Goal: Find specific page/section: Find specific page/section

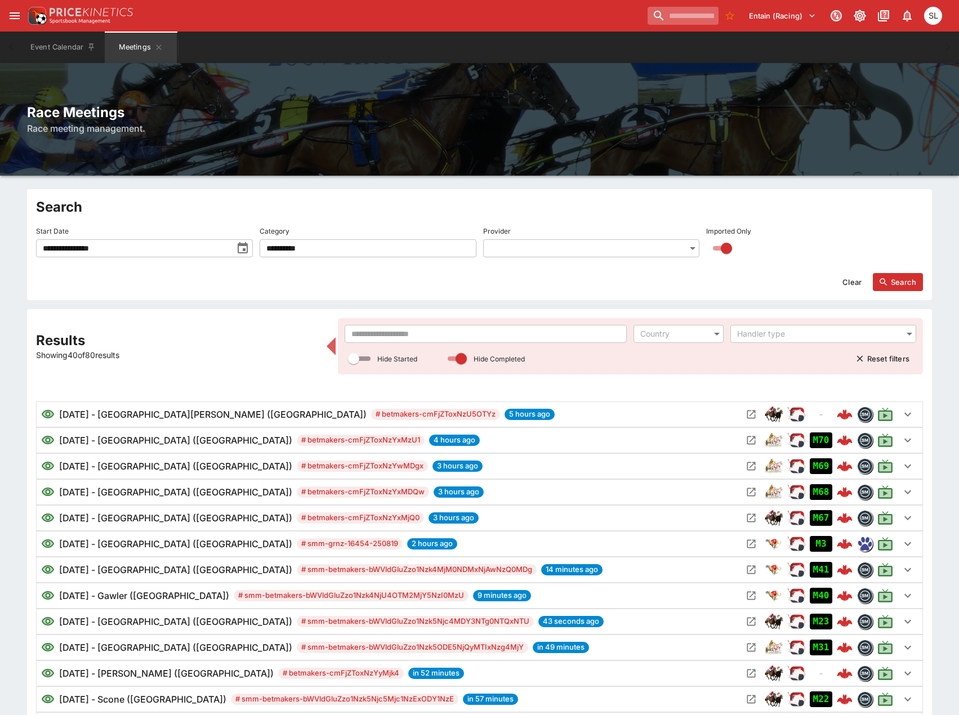
click at [659, 14] on input "search" at bounding box center [682, 16] width 71 height 18
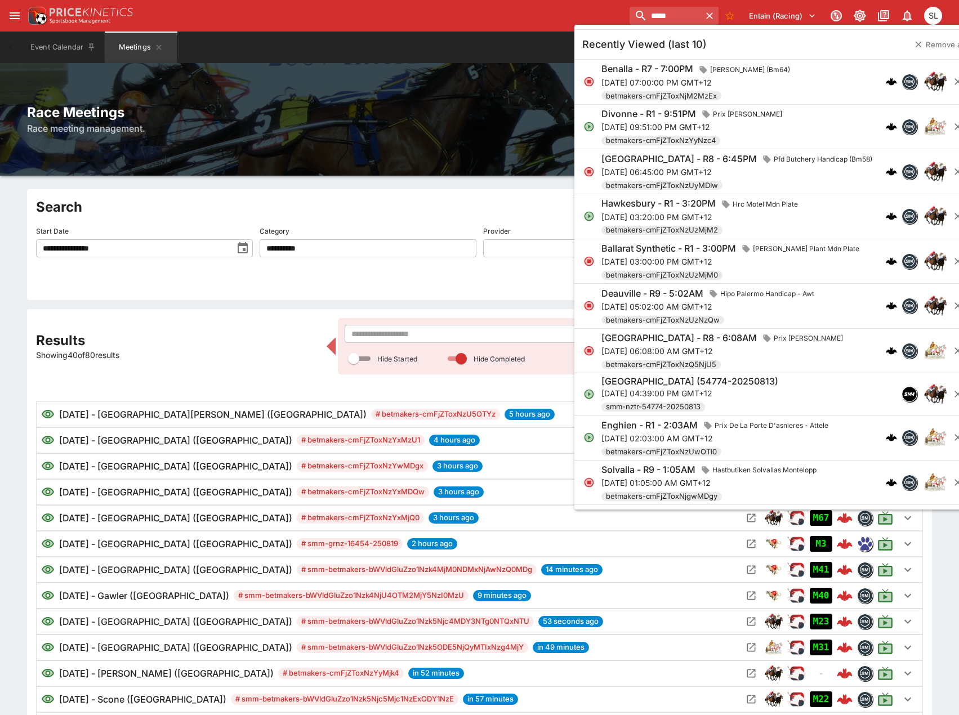
type input "*****"
click at [650, 131] on p "[DATE] 09:51:00 PM GMT+12" at bounding box center [693, 127] width 185 height 12
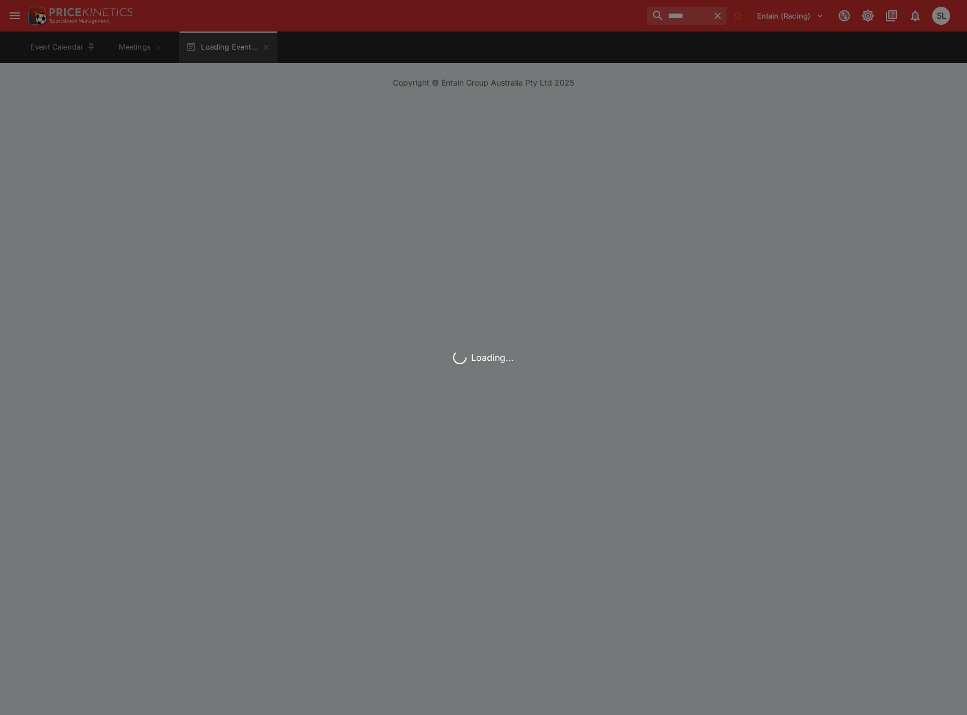
click at [650, 131] on div "Loading..." at bounding box center [483, 357] width 967 height 715
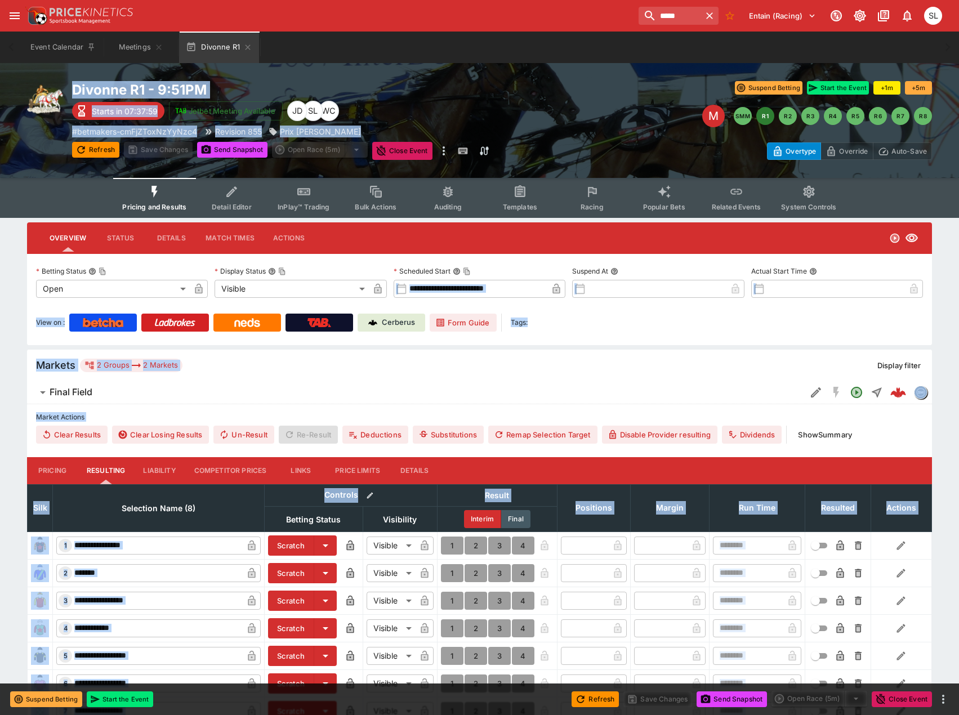
click at [469, 368] on div "Markets 2 Groups 2 Markets" at bounding box center [453, 366] width 834 height 14
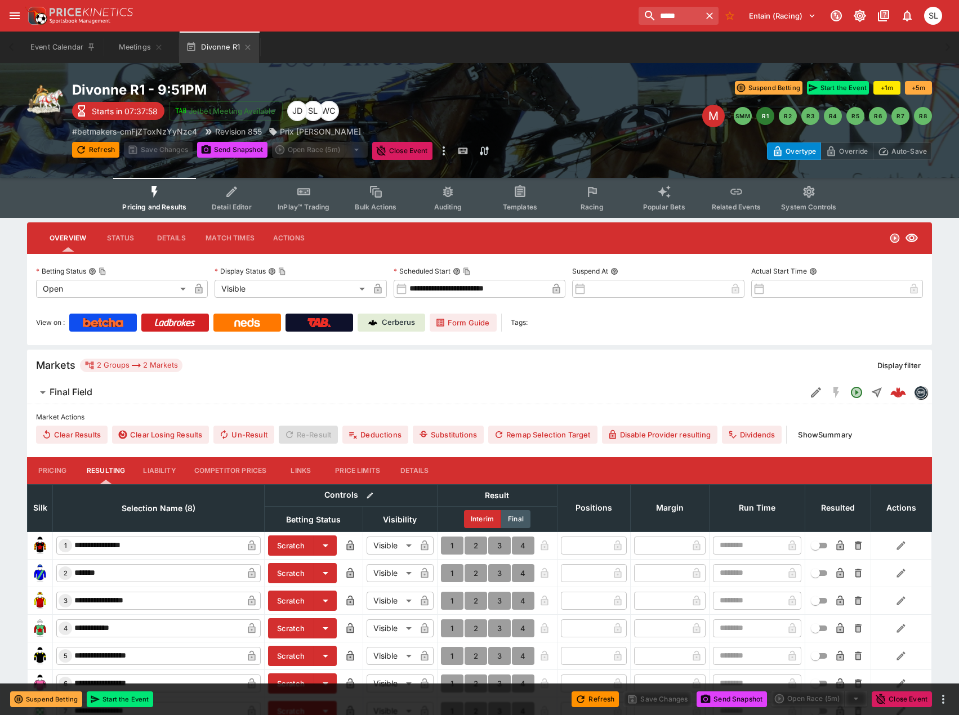
click at [509, 203] on span "Templates" at bounding box center [520, 207] width 34 height 8
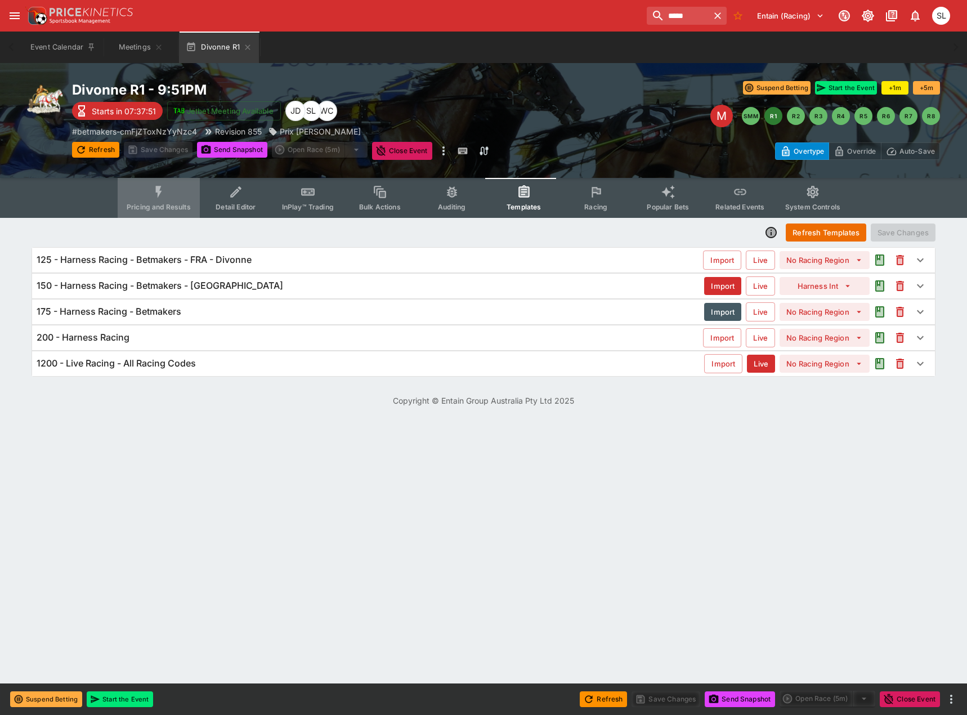
click at [164, 196] on icon "Event type filters" at bounding box center [158, 192] width 15 height 15
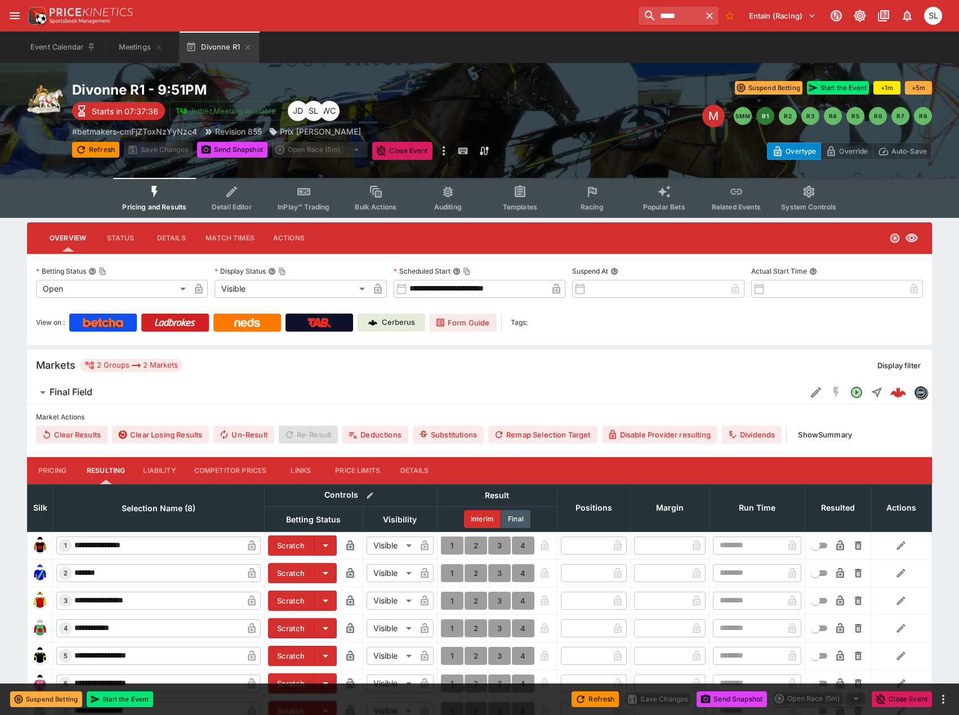
click at [123, 241] on button "Status" at bounding box center [120, 238] width 51 height 27
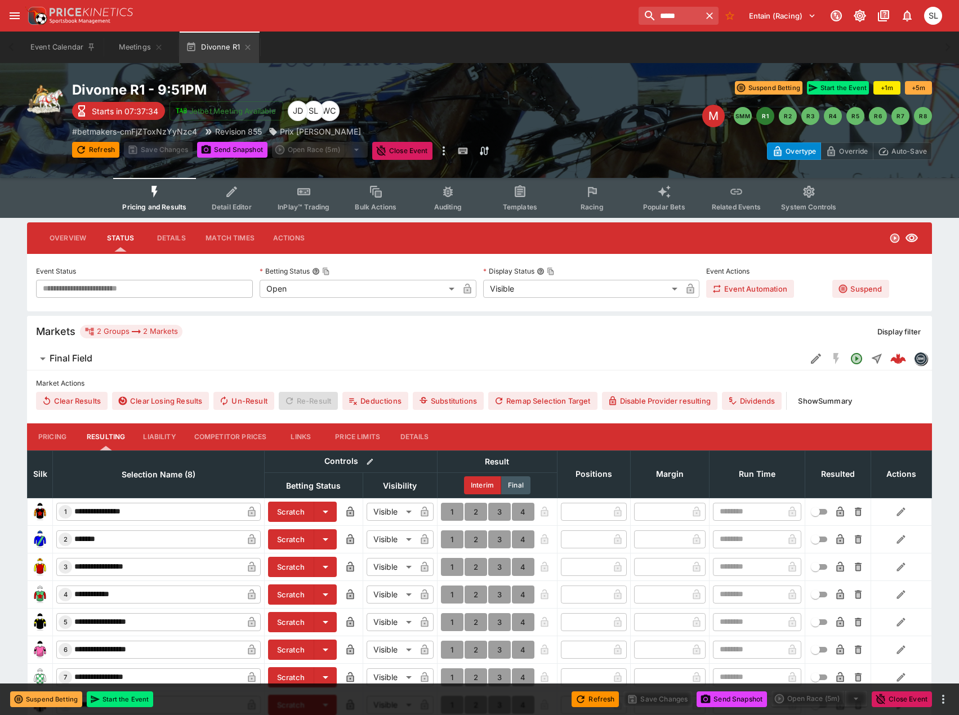
click at [165, 239] on button "Details" at bounding box center [171, 238] width 51 height 27
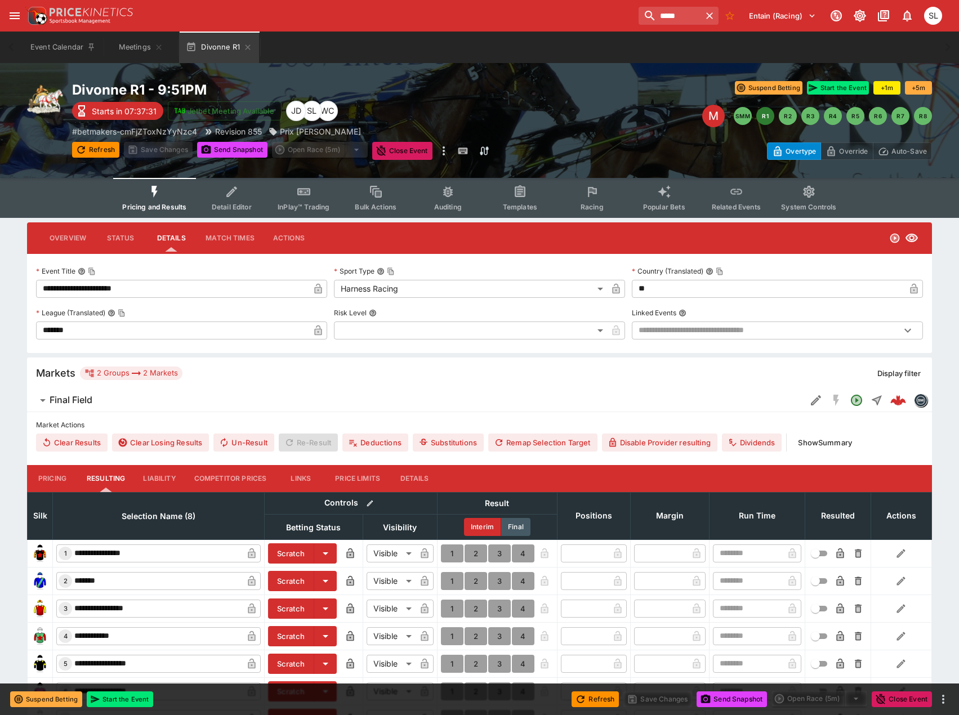
drag, startPoint x: 225, startPoint y: 240, endPoint x: 253, endPoint y: 238, distance: 27.7
click at [226, 240] on button "Match Times" at bounding box center [229, 238] width 67 height 27
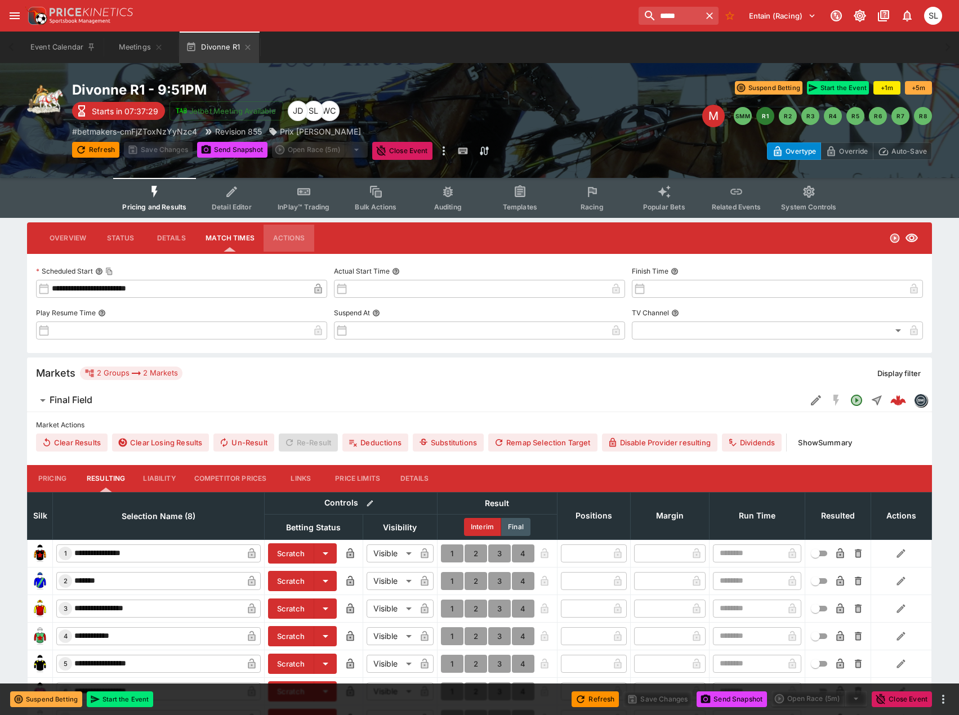
click at [298, 233] on button "Actions" at bounding box center [288, 238] width 51 height 27
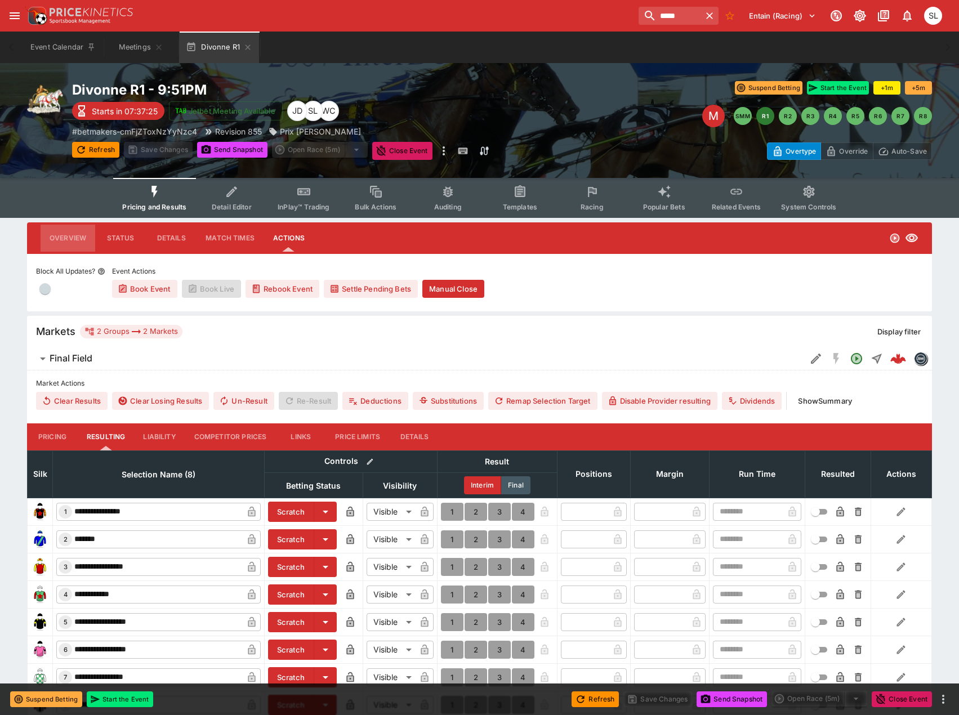
click at [62, 242] on button "Overview" at bounding box center [68, 238] width 55 height 27
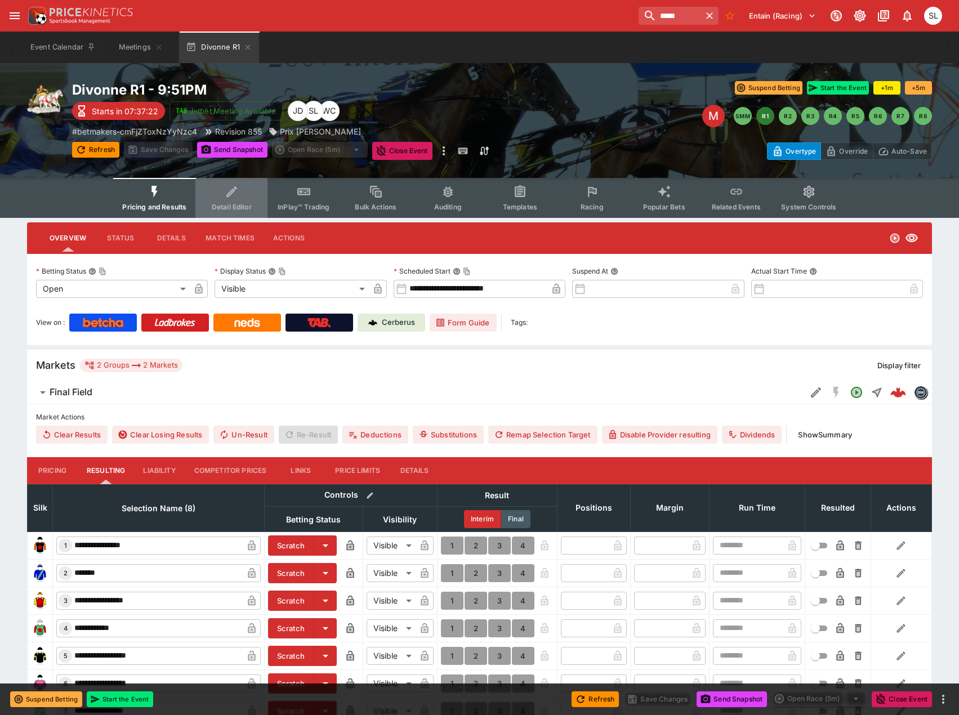
click at [236, 199] on icon "Event type filters" at bounding box center [232, 192] width 15 height 15
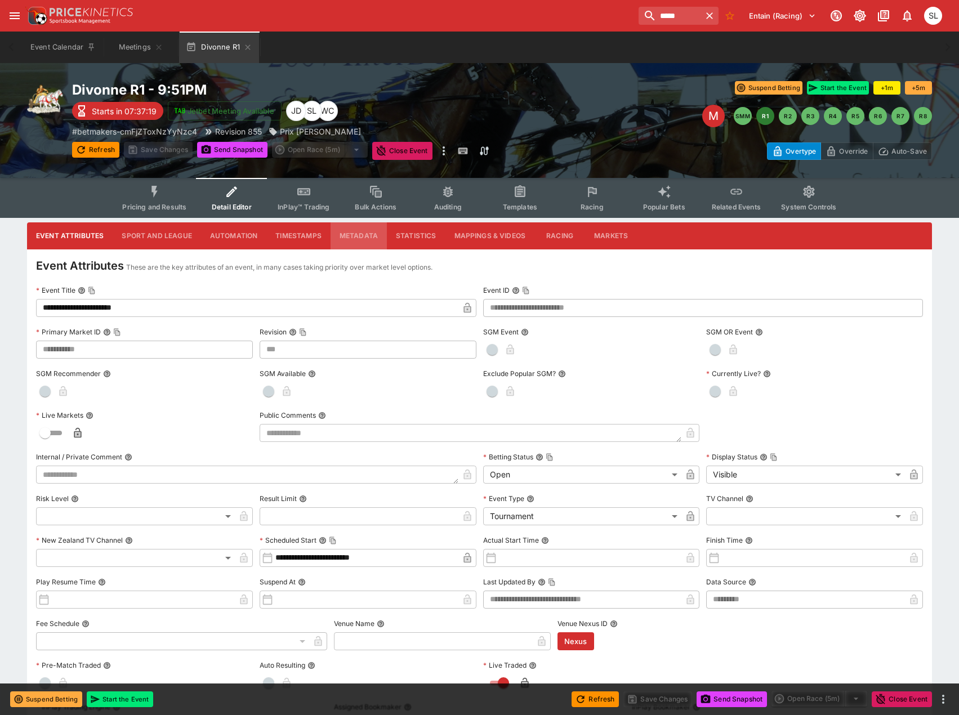
click at [355, 236] on button "Metadata" at bounding box center [358, 235] width 56 height 27
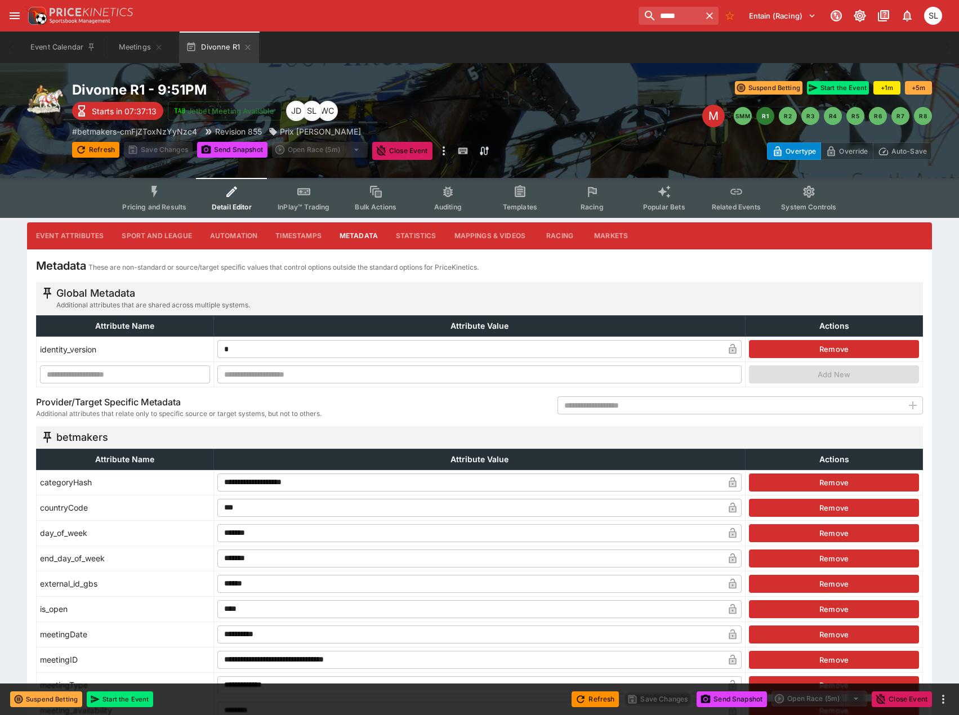
click at [607, 235] on button "Markets" at bounding box center [611, 235] width 52 height 27
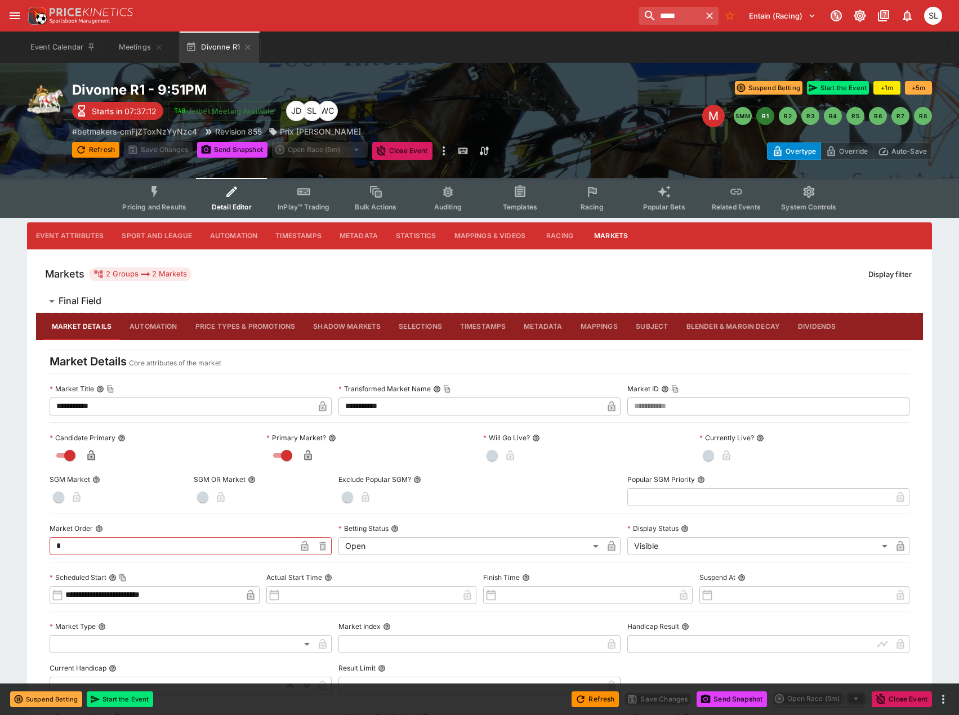
click at [563, 238] on button "Racing" at bounding box center [559, 235] width 51 height 27
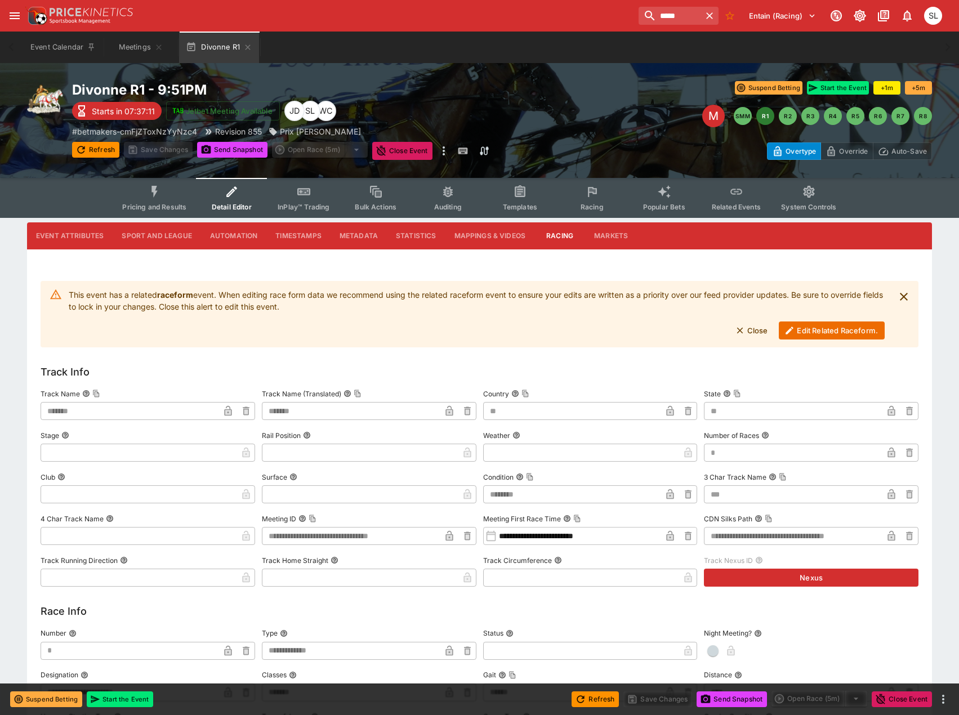
click at [52, 226] on button "Event Attributes" at bounding box center [70, 235] width 86 height 27
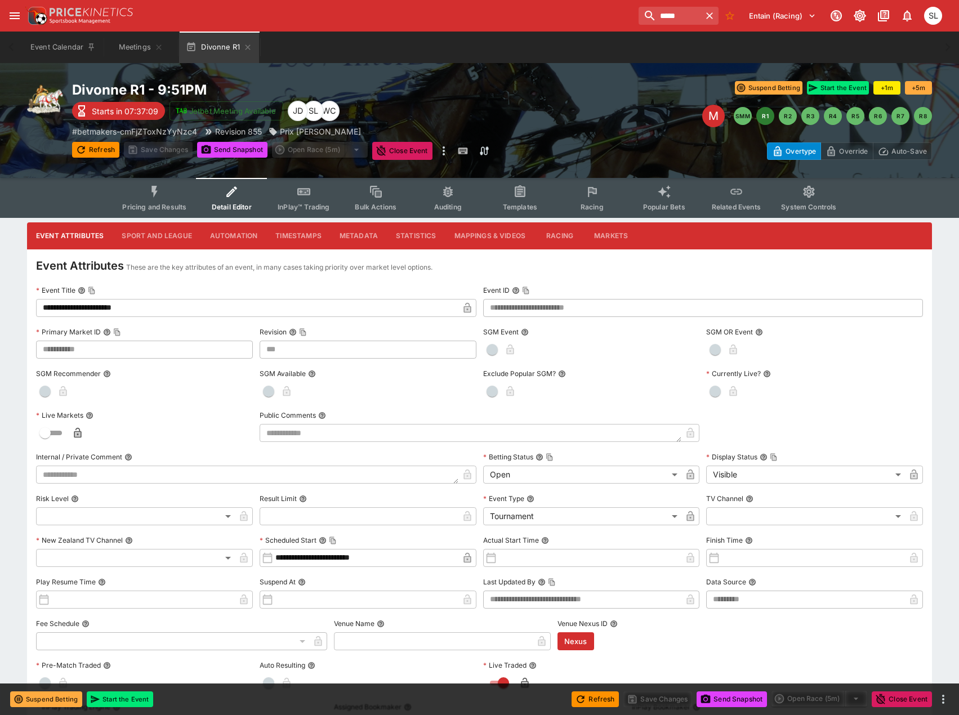
click at [140, 237] on button "Sport and League" at bounding box center [157, 235] width 88 height 27
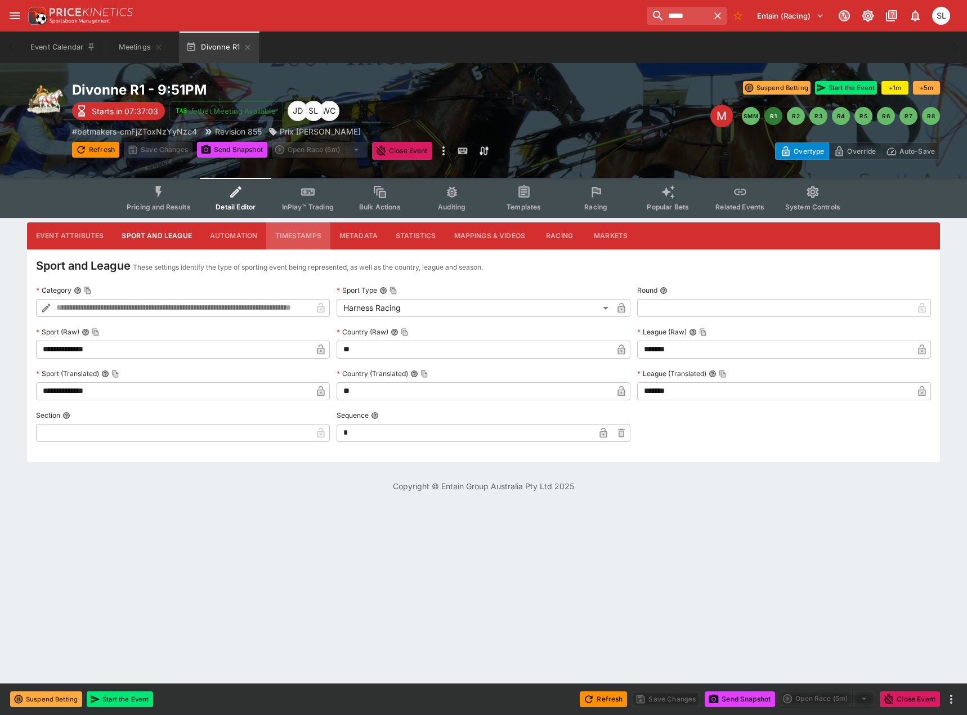
click at [309, 240] on button "Timestamps" at bounding box center [298, 235] width 64 height 27
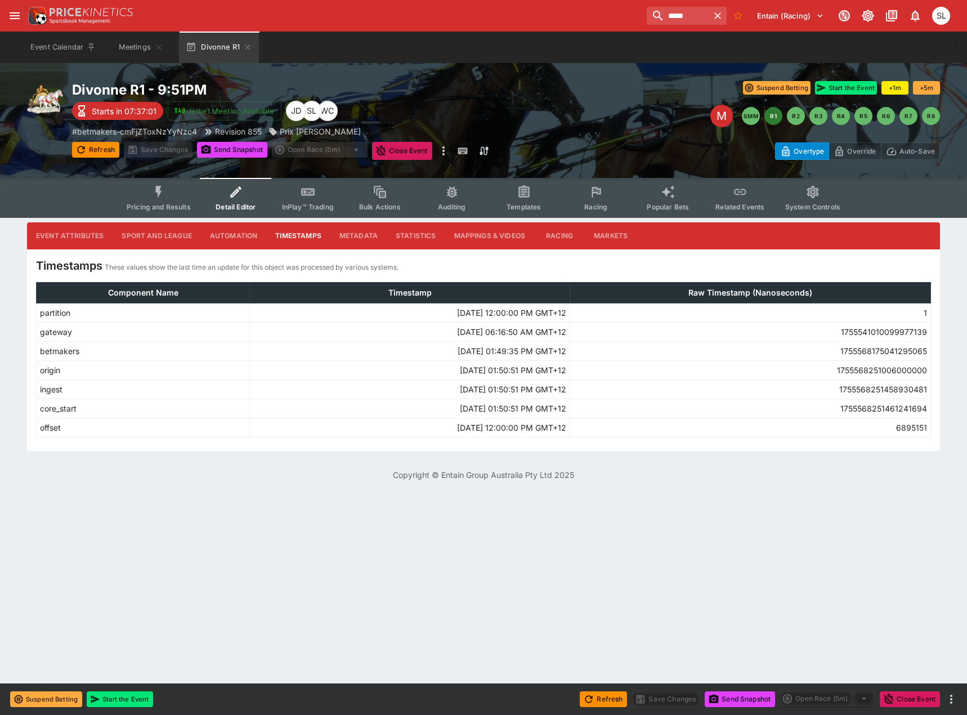
click at [241, 236] on button "Automation" at bounding box center [234, 235] width 66 height 27
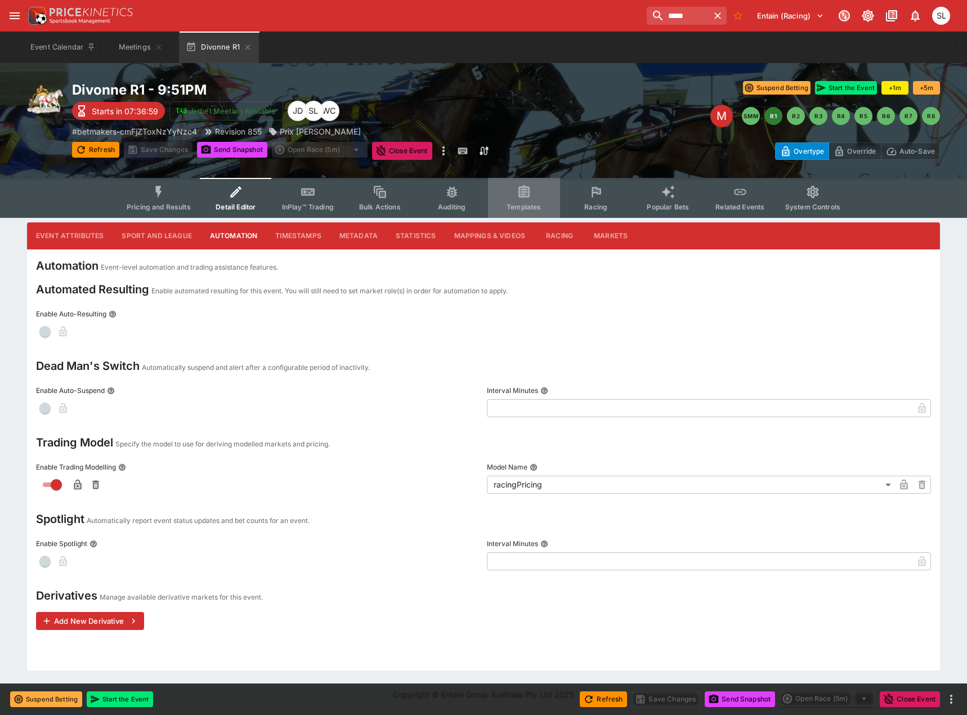
click at [532, 201] on button "Templates" at bounding box center [524, 198] width 72 height 40
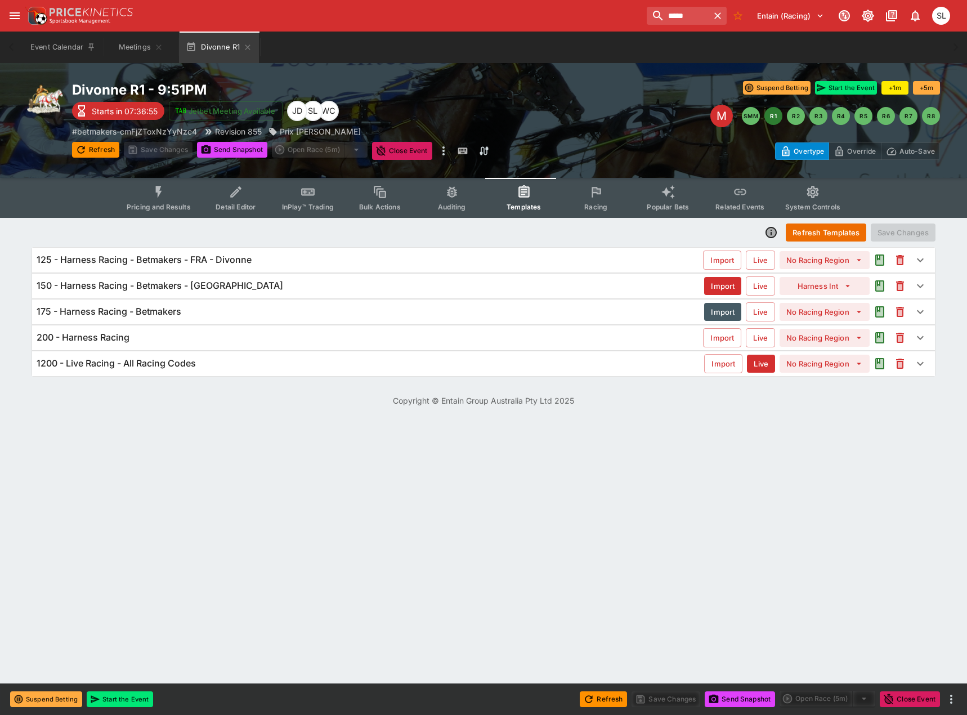
click at [127, 261] on h6 "125 - Harness Racing - Betmakers - FRA - Divonne" at bounding box center [144, 260] width 215 height 12
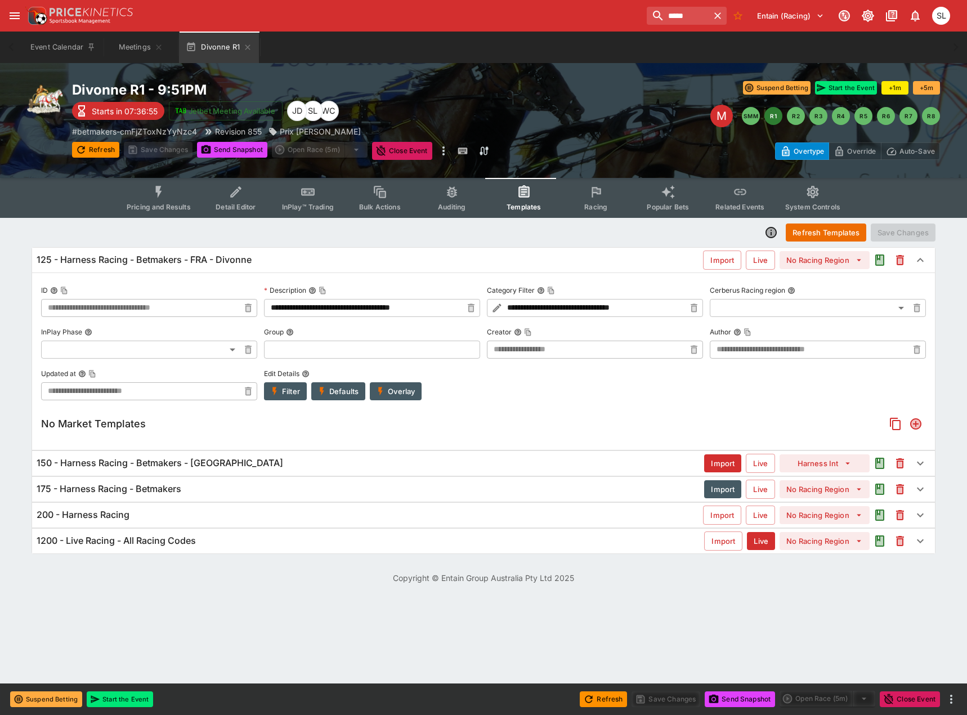
type input "**********"
click at [127, 261] on h6 "125 - Harness Racing - Betmakers - FRA - Divonne" at bounding box center [144, 260] width 215 height 12
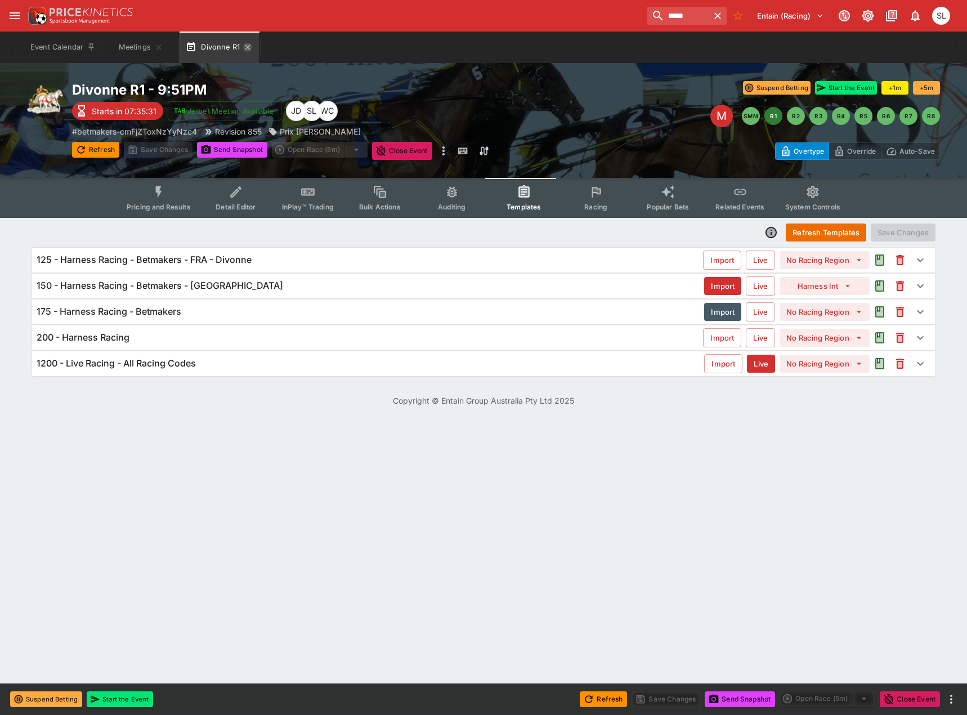
click at [250, 48] on icon "button" at bounding box center [247, 47] width 9 height 9
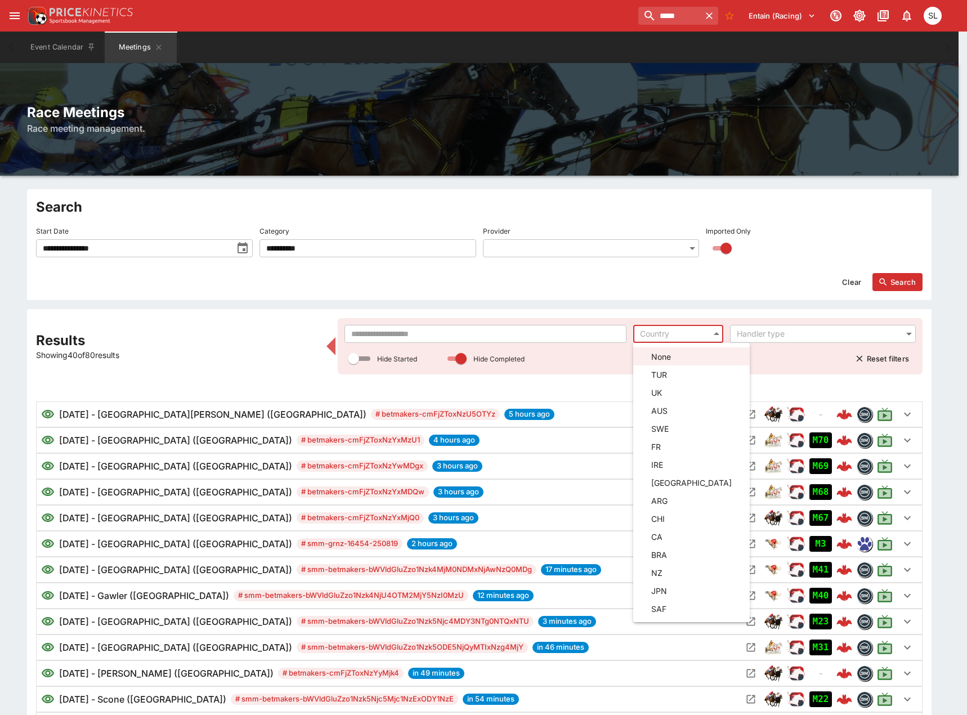
click at [686, 448] on span "FR" at bounding box center [691, 447] width 80 height 12
type input "**"
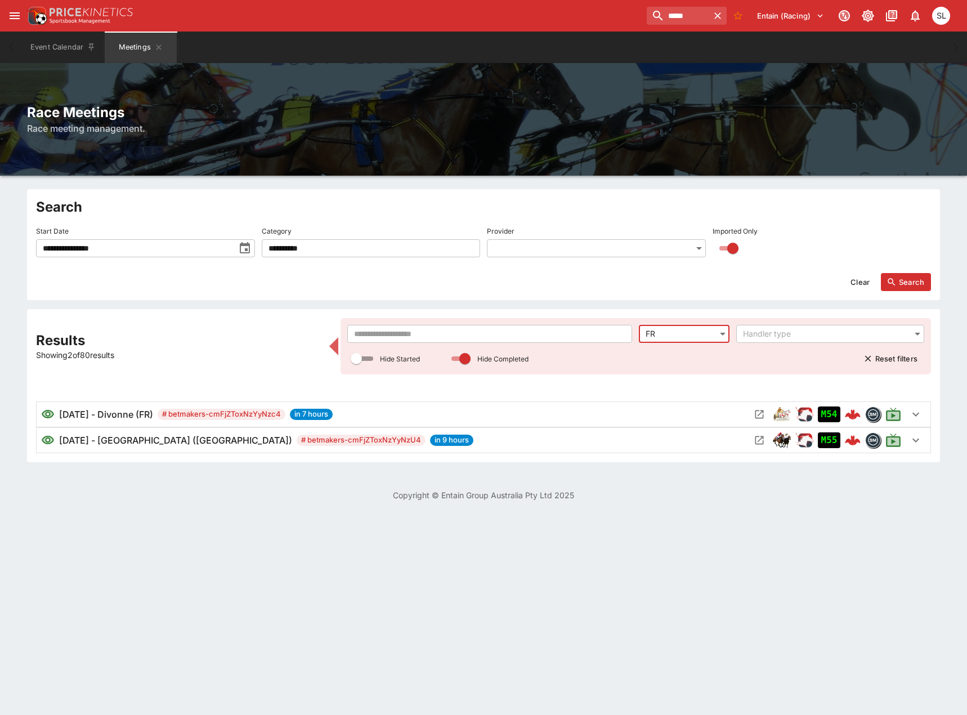
click at [901, 285] on button "Search" at bounding box center [906, 282] width 50 height 18
click at [165, 246] on input "**********" at bounding box center [135, 248] width 199 height 18
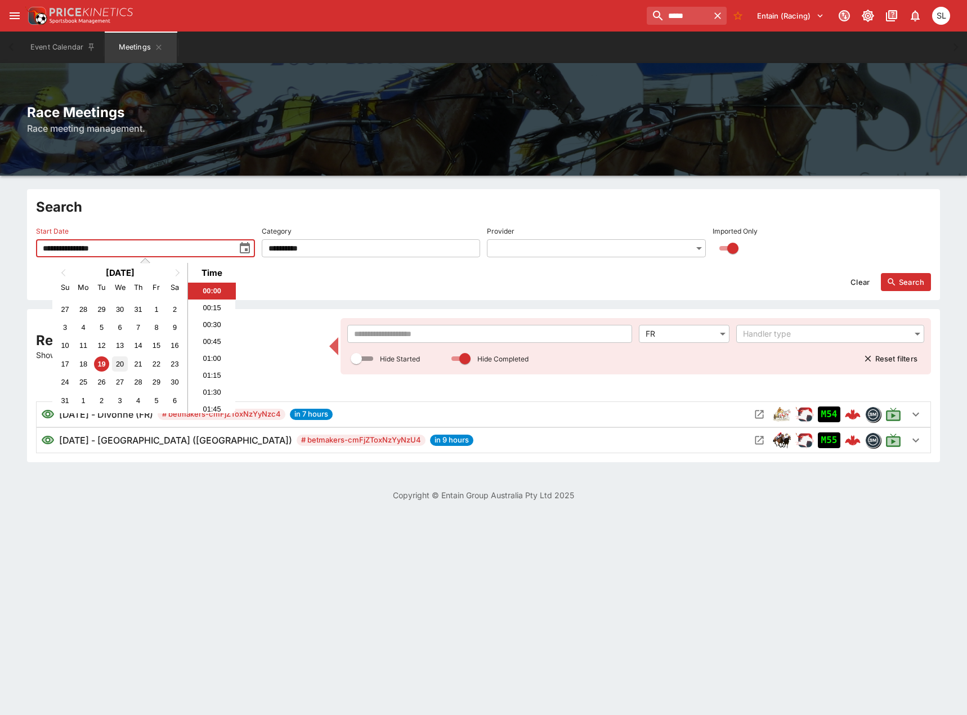
click at [120, 363] on div "20" at bounding box center [119, 363] width 15 height 15
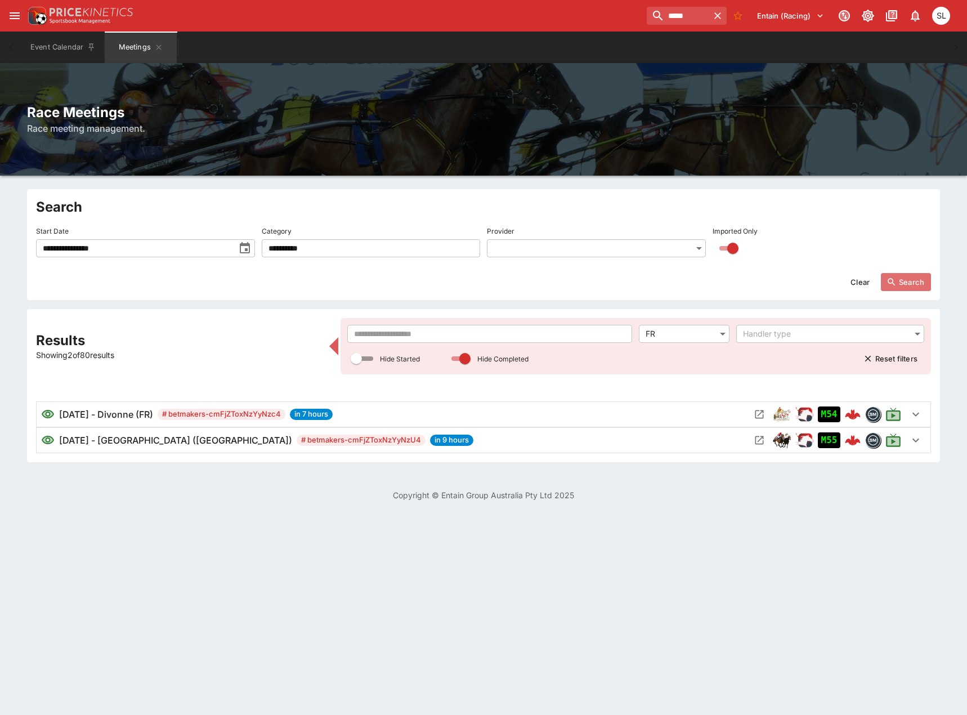
click at [904, 284] on button "Search" at bounding box center [906, 282] width 50 height 18
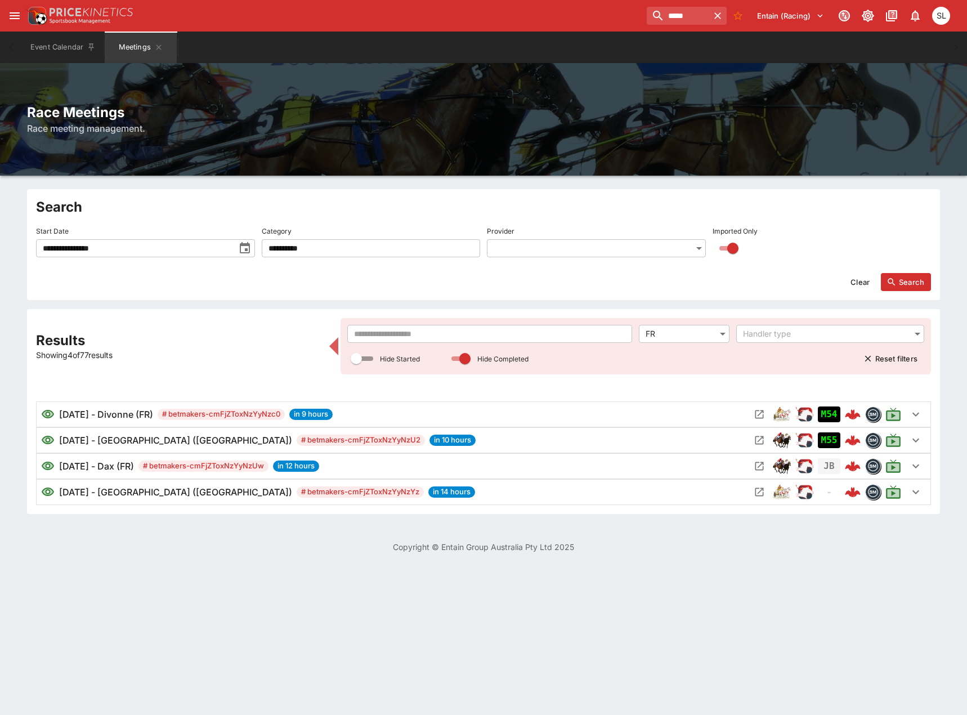
click at [451, 486] on div "[DATE] - [GEOGRAPHIC_DATA] (FR) # betmakers-cmFjZToxNzYyNzYz in 14 hours" at bounding box center [395, 492] width 709 height 14
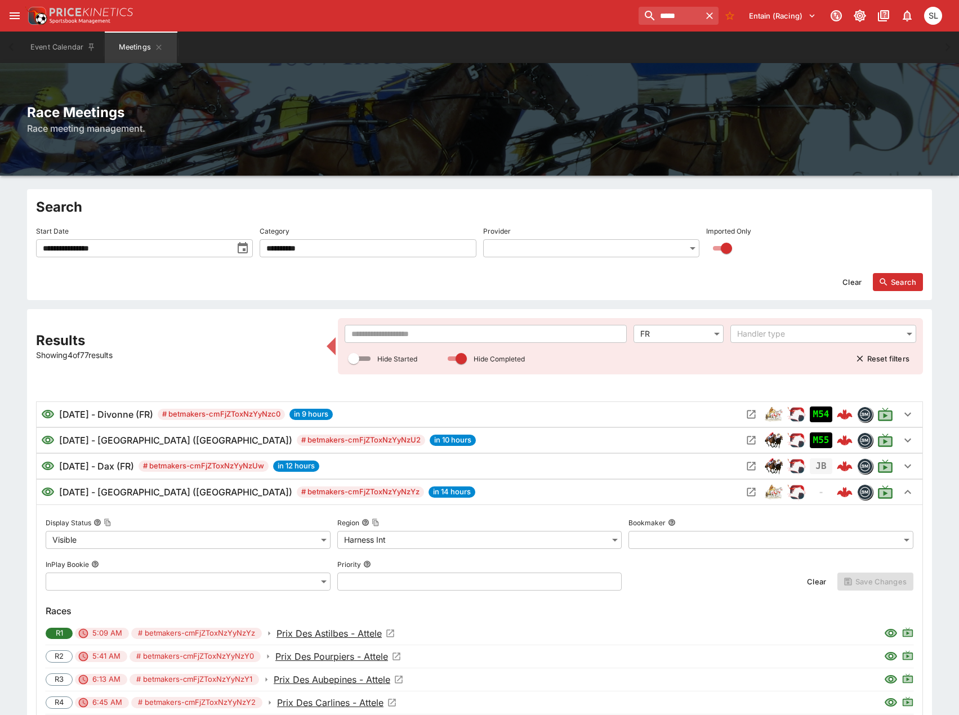
click at [453, 486] on div "[DATE] - [GEOGRAPHIC_DATA] (FR) # betmakers-cmFjZToxNzYyNzYz in 14 hours" at bounding box center [391, 492] width 701 height 14
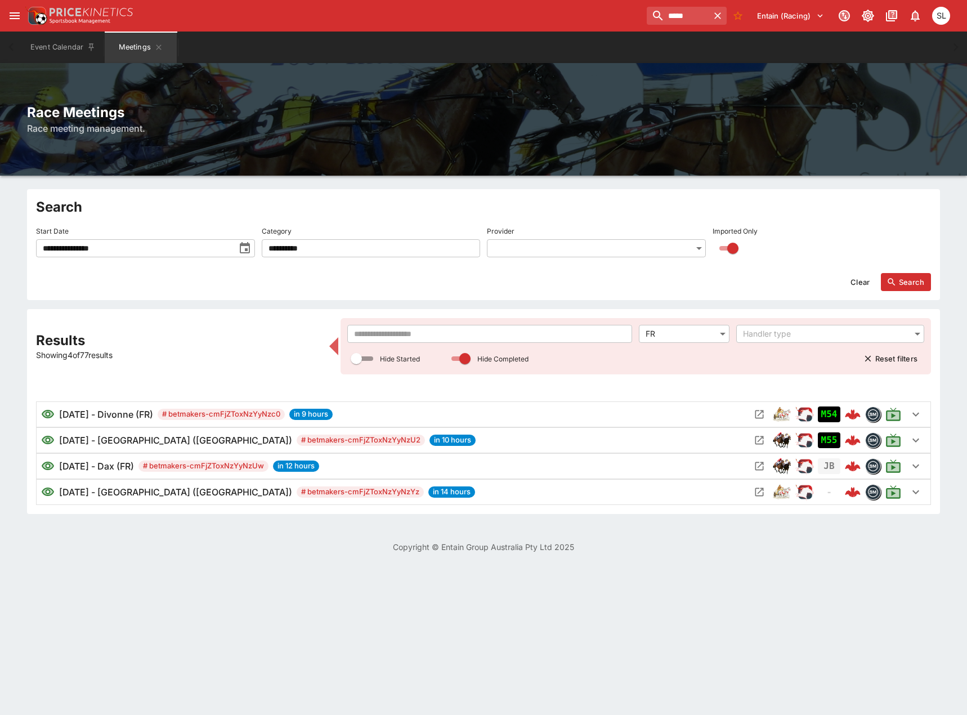
click at [166, 247] on input "**********" at bounding box center [135, 248] width 199 height 18
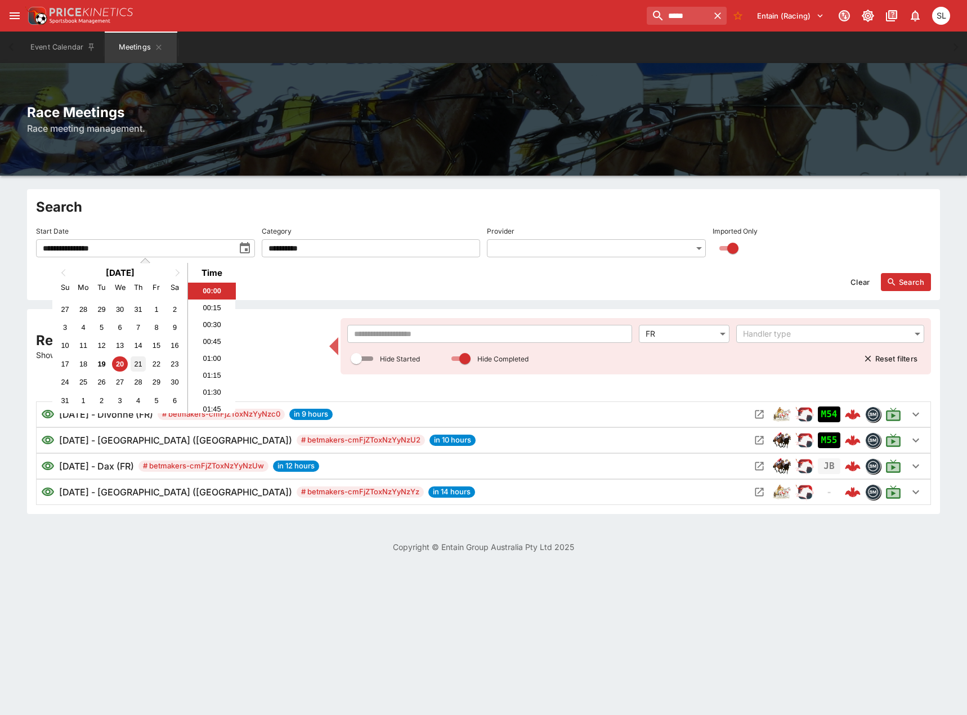
click at [140, 366] on div "21" at bounding box center [138, 363] width 15 height 15
click at [897, 285] on button "Search" at bounding box center [906, 282] width 50 height 18
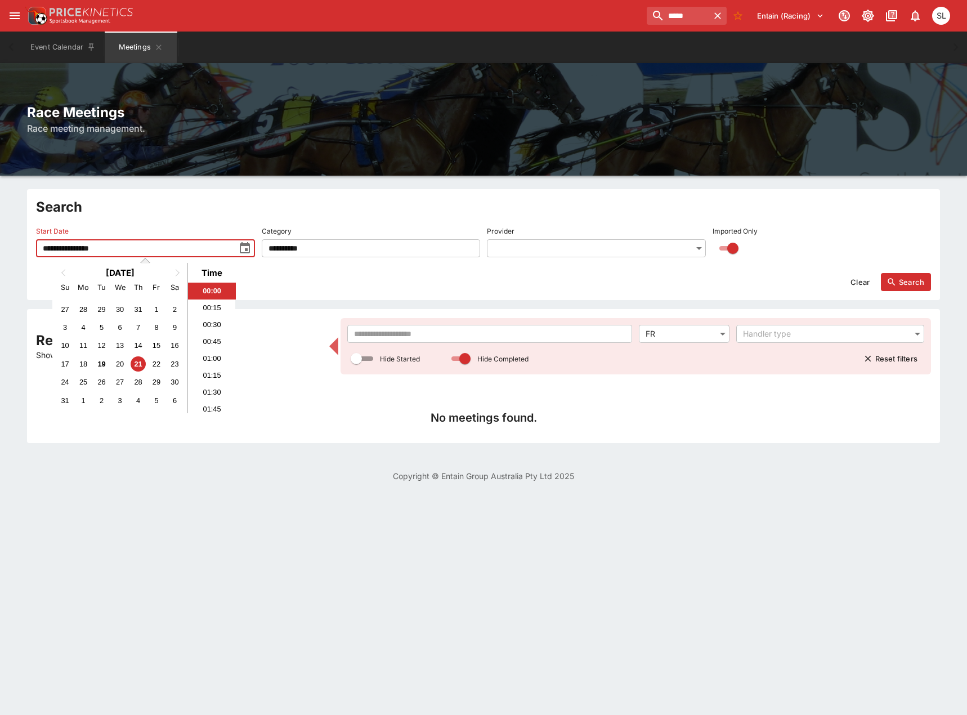
click at [104, 255] on input "**********" at bounding box center [135, 248] width 199 height 18
drag, startPoint x: 102, startPoint y: 363, endPoint x: 110, endPoint y: 362, distance: 7.9
click at [102, 362] on div "19" at bounding box center [101, 363] width 15 height 15
type input "**********"
click at [911, 279] on button "Search" at bounding box center [906, 282] width 50 height 18
